Goal: Information Seeking & Learning: Learn about a topic

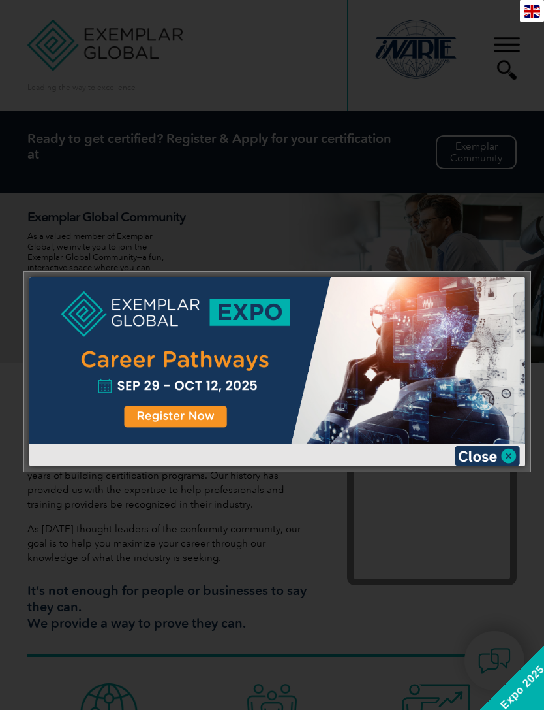
click at [514, 459] on img at bounding box center [487, 456] width 65 height 20
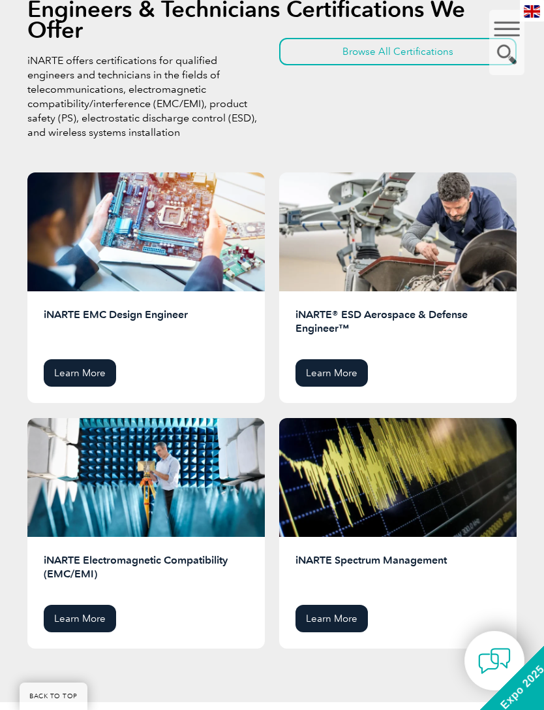
scroll to position [2399, 0]
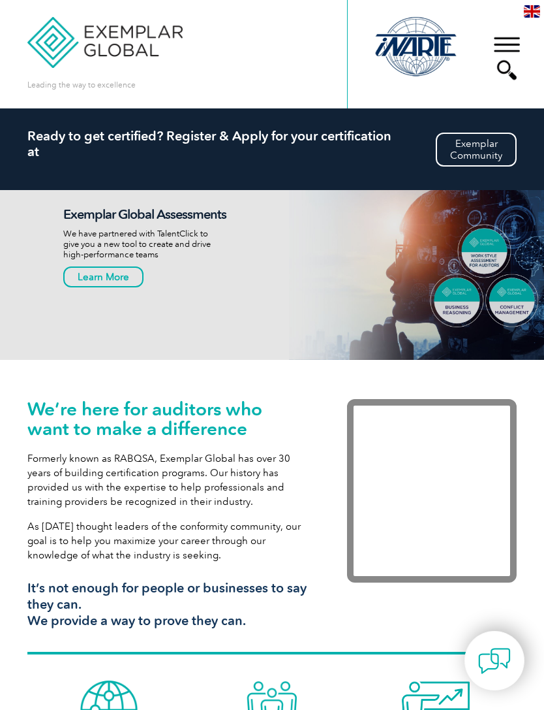
scroll to position [8, 0]
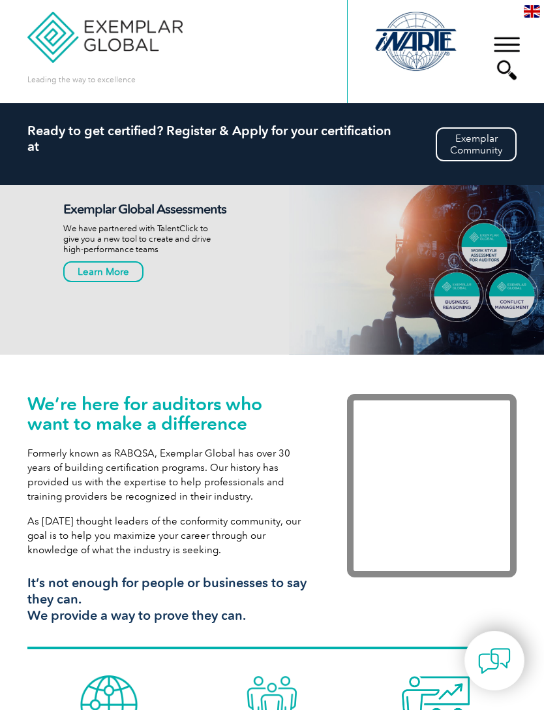
click at [509, 37] on div "▼" at bounding box center [507, 57] width 35 height 65
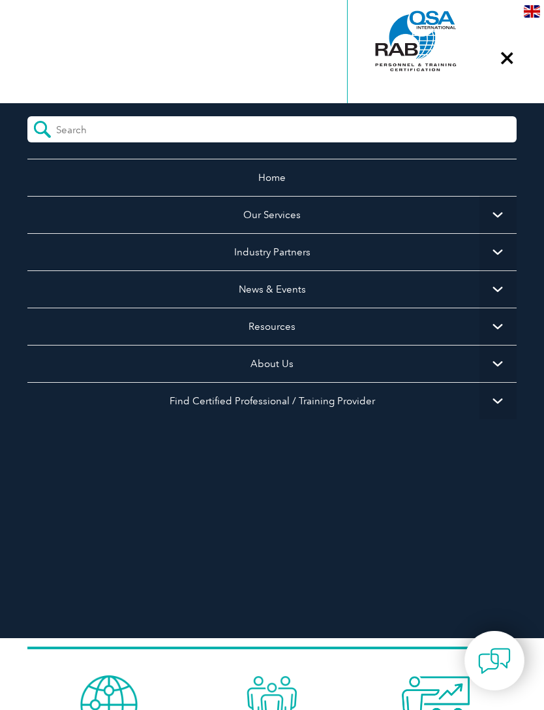
click at [505, 398] on span "▼" at bounding box center [498, 400] width 37 height 37
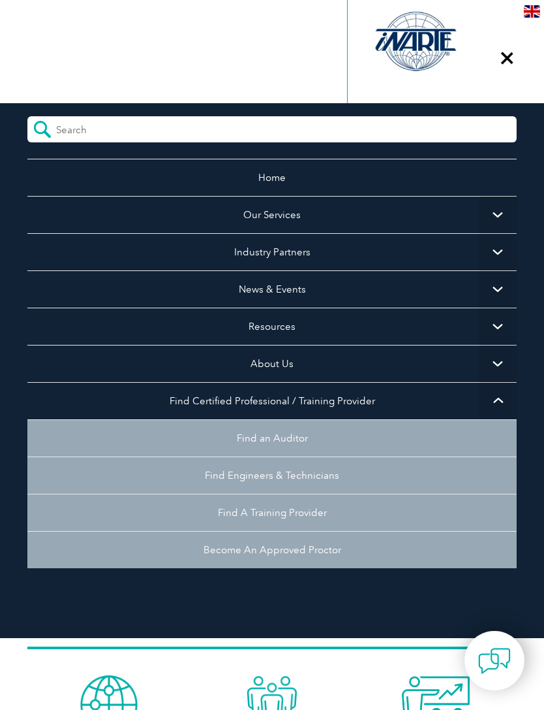
click at [142, 215] on link "Our Services" at bounding box center [272, 214] width 490 height 37
click at [490, 215] on span "▼" at bounding box center [498, 214] width 37 height 37
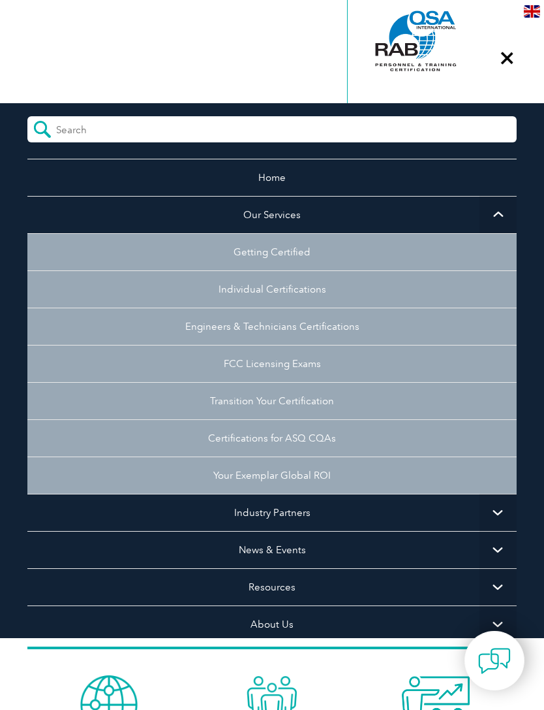
click at [140, 254] on link "Getting Certified" at bounding box center [272, 251] width 490 height 37
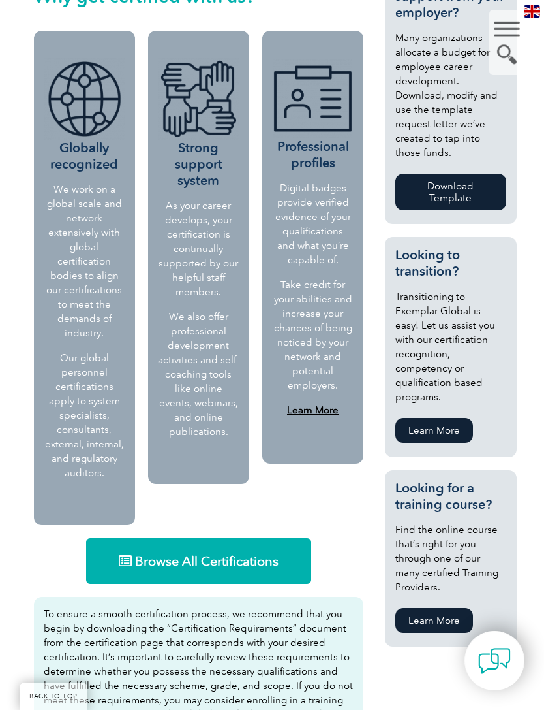
scroll to position [571, 0]
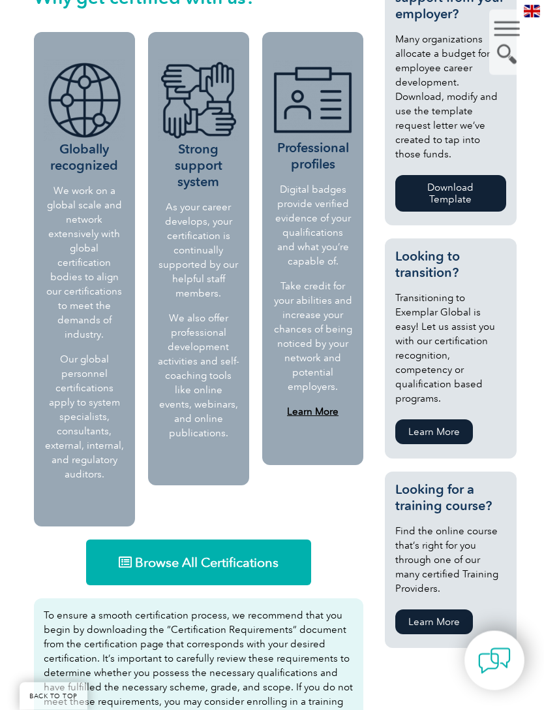
click at [116, 571] on link "Browse All Certifications" at bounding box center [198, 563] width 225 height 46
